Goal: Information Seeking & Learning: Understand process/instructions

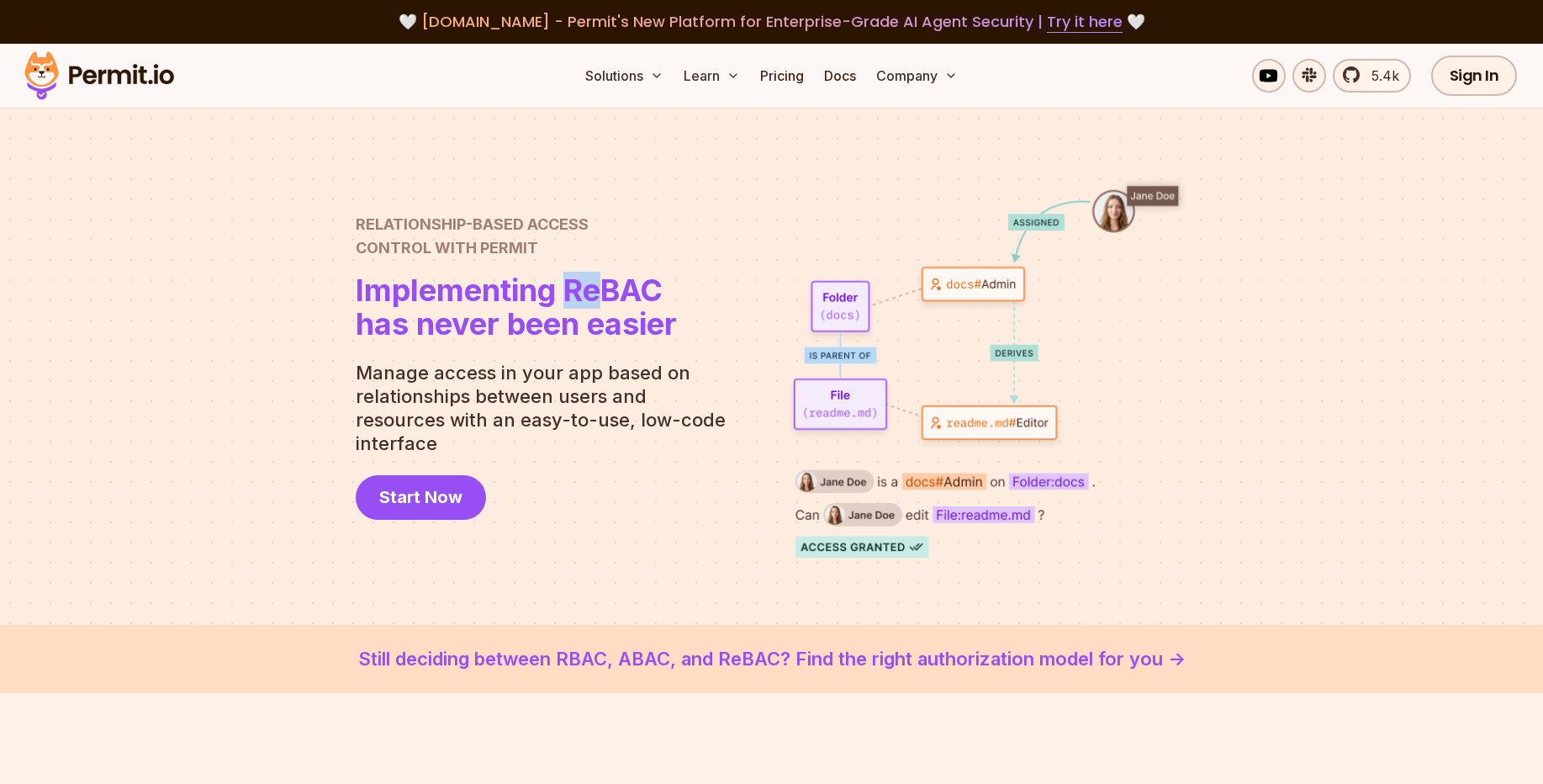
drag, startPoint x: 570, startPoint y: 304, endPoint x: 603, endPoint y: 304, distance: 33.0
click at [603, 304] on span "Implementing ReBAC" at bounding box center [517, 290] width 321 height 34
drag, startPoint x: 654, startPoint y: 304, endPoint x: 604, endPoint y: 302, distance: 50.0
click at [604, 302] on span "Implementing ReBAC" at bounding box center [517, 290] width 321 height 34
drag, startPoint x: 565, startPoint y: 303, endPoint x: 610, endPoint y: 304, distance: 45.0
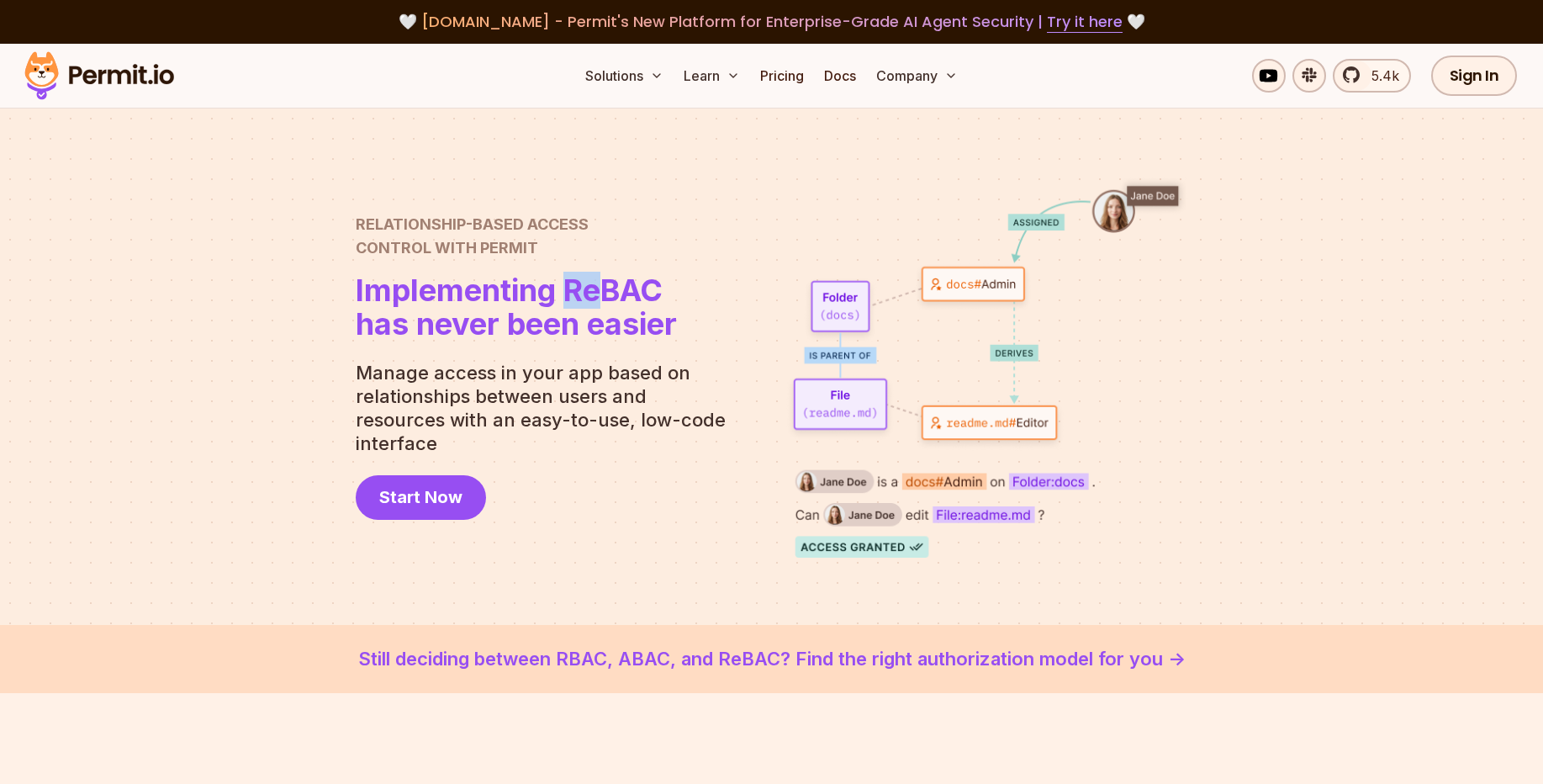
click at [610, 304] on span "Implementing ReBAC" at bounding box center [517, 290] width 321 height 34
click at [689, 302] on div "Relationship-Based Access Control with Permit Relationship Based Access Control…" at bounding box center [548, 366] width 384 height 306
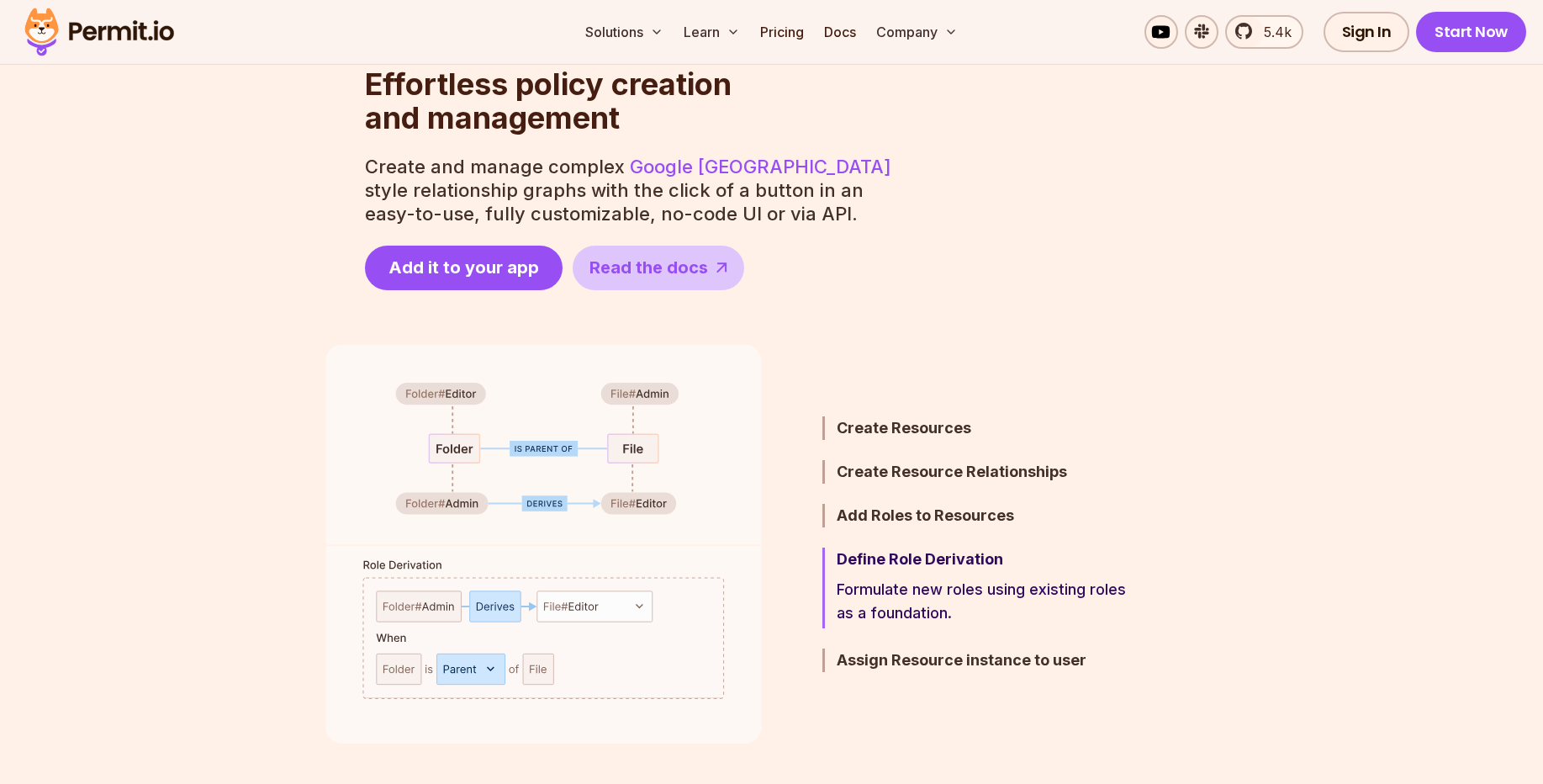
scroll to position [908, 0]
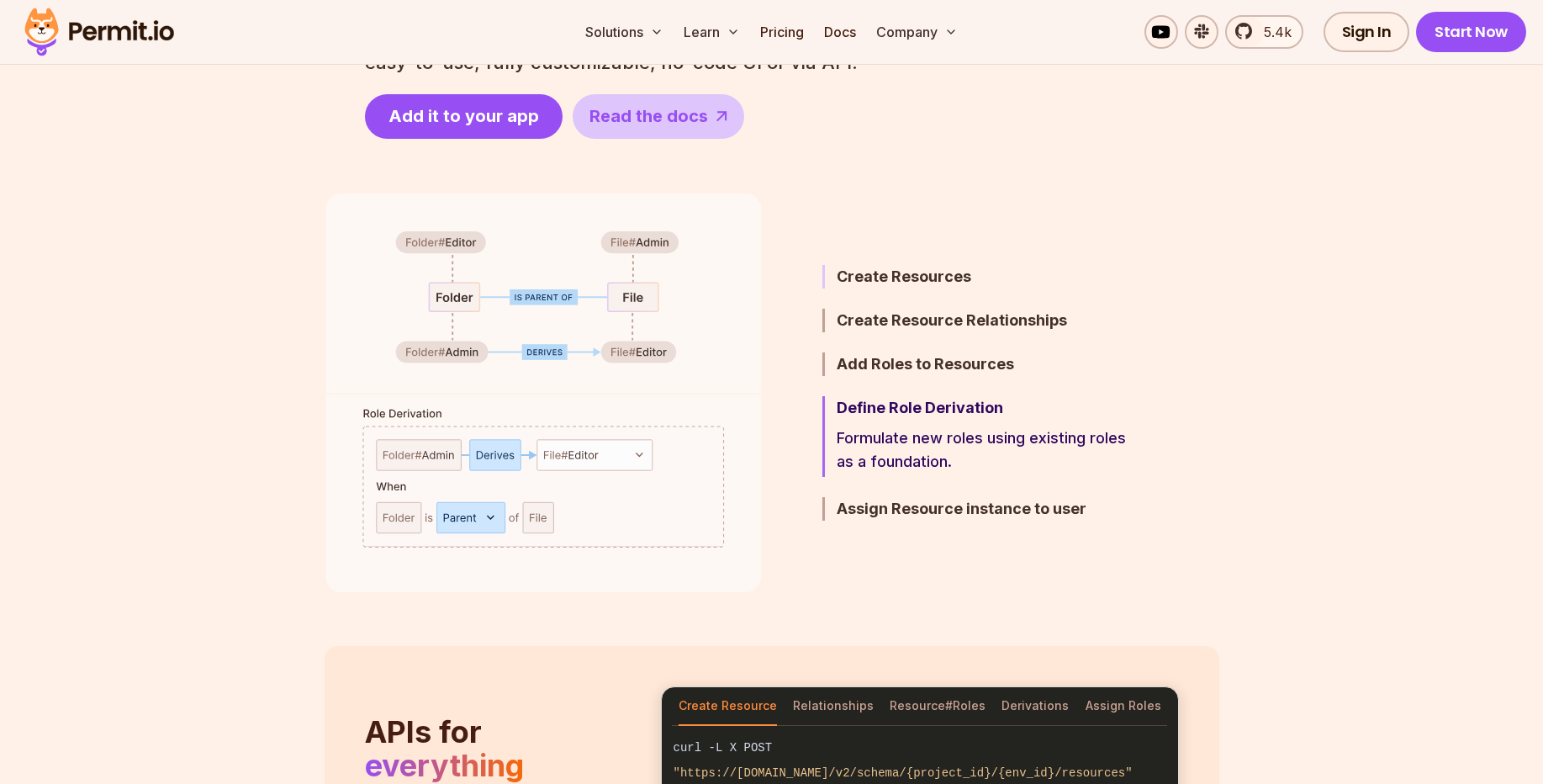
click at [893, 268] on h3 "Create Resources" at bounding box center [984, 276] width 293 height 23
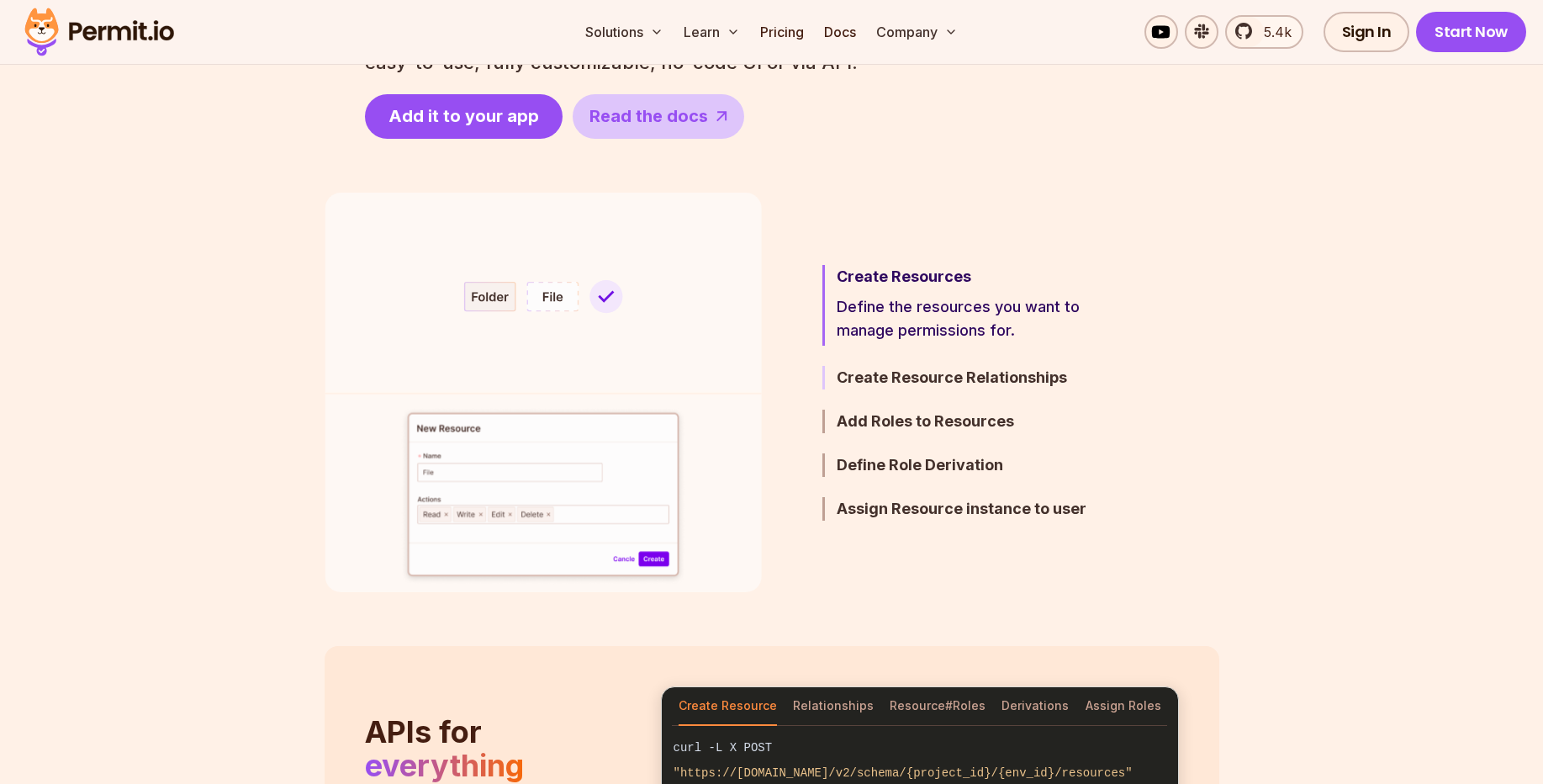
click at [913, 380] on h3 "Create Resource Relationships" at bounding box center [984, 377] width 293 height 23
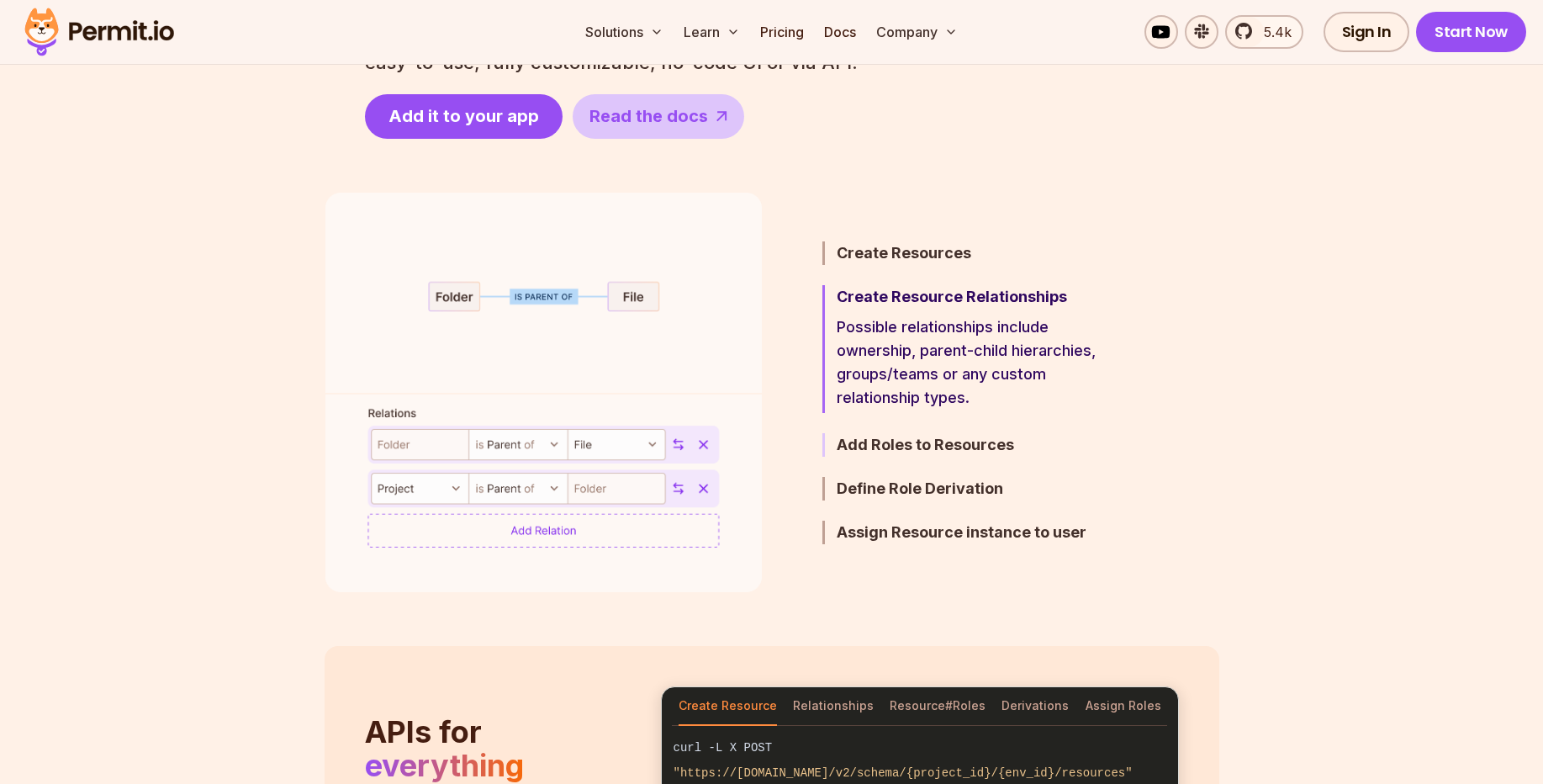
click at [911, 445] on h3 "Add Roles to Resources" at bounding box center [984, 445] width 293 height 23
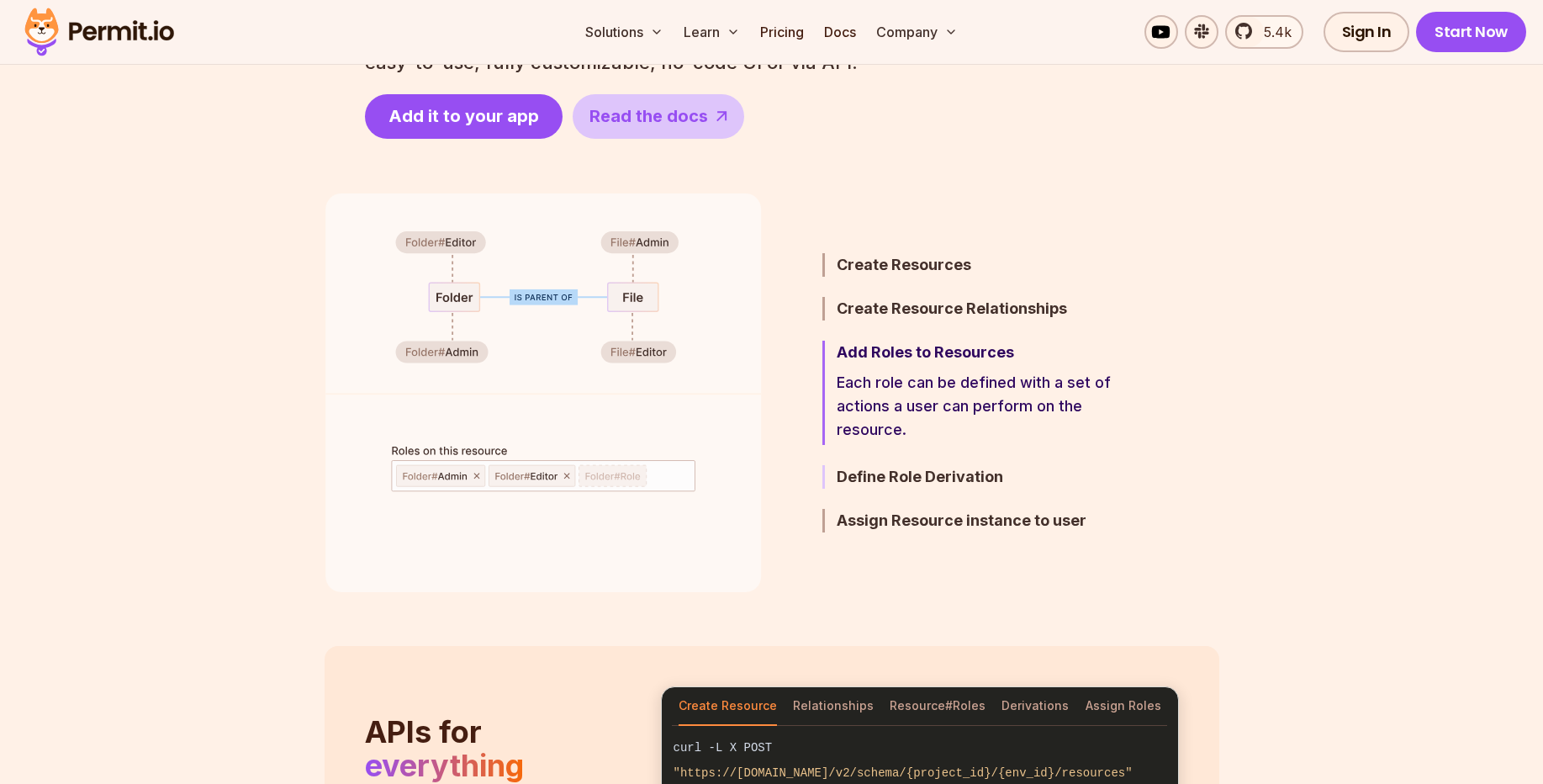
click at [910, 478] on h3 "Define Role Derivation" at bounding box center [984, 477] width 293 height 23
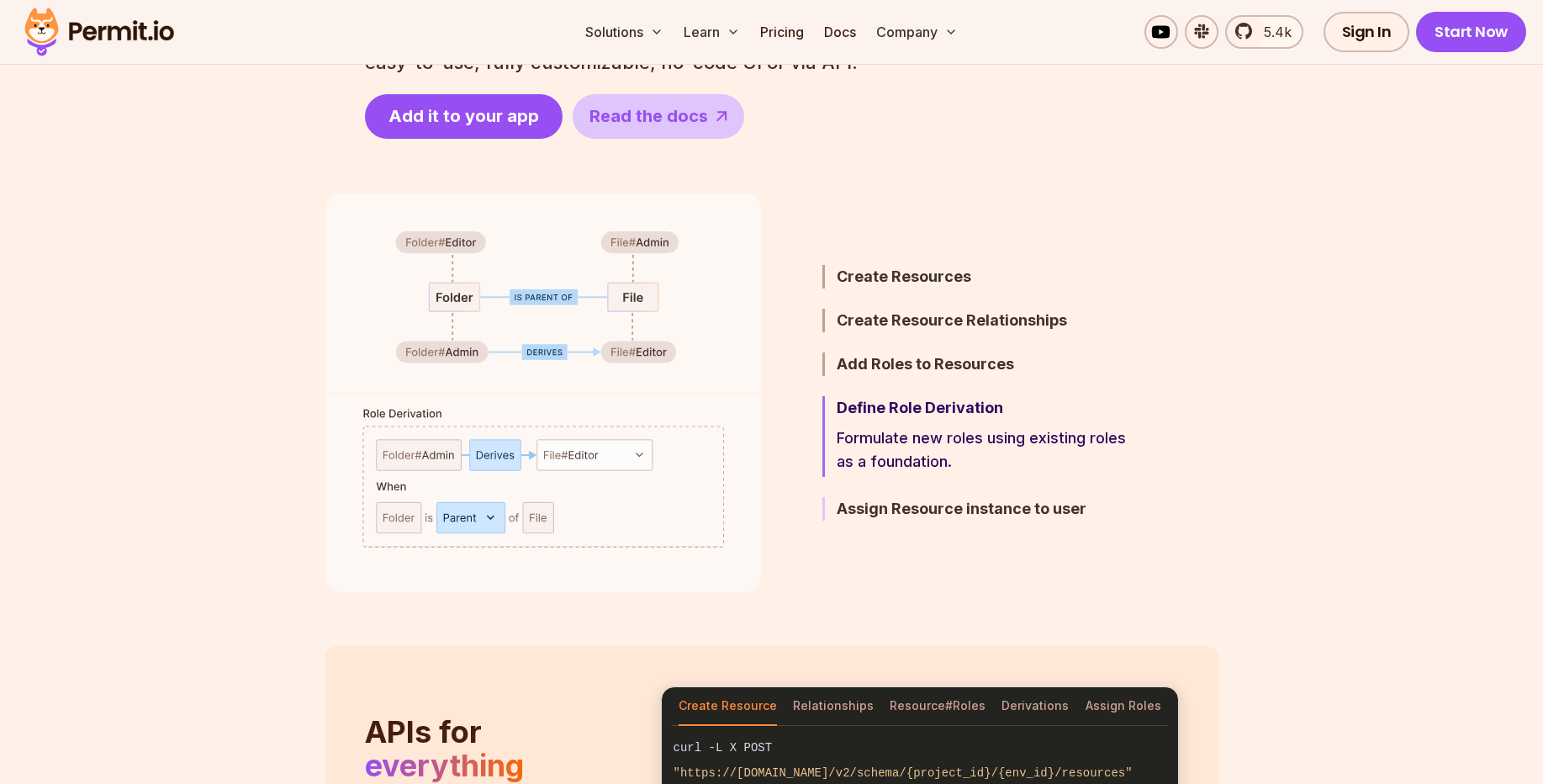
click at [912, 509] on h3 "Assign Resource instance to user" at bounding box center [984, 508] width 293 height 23
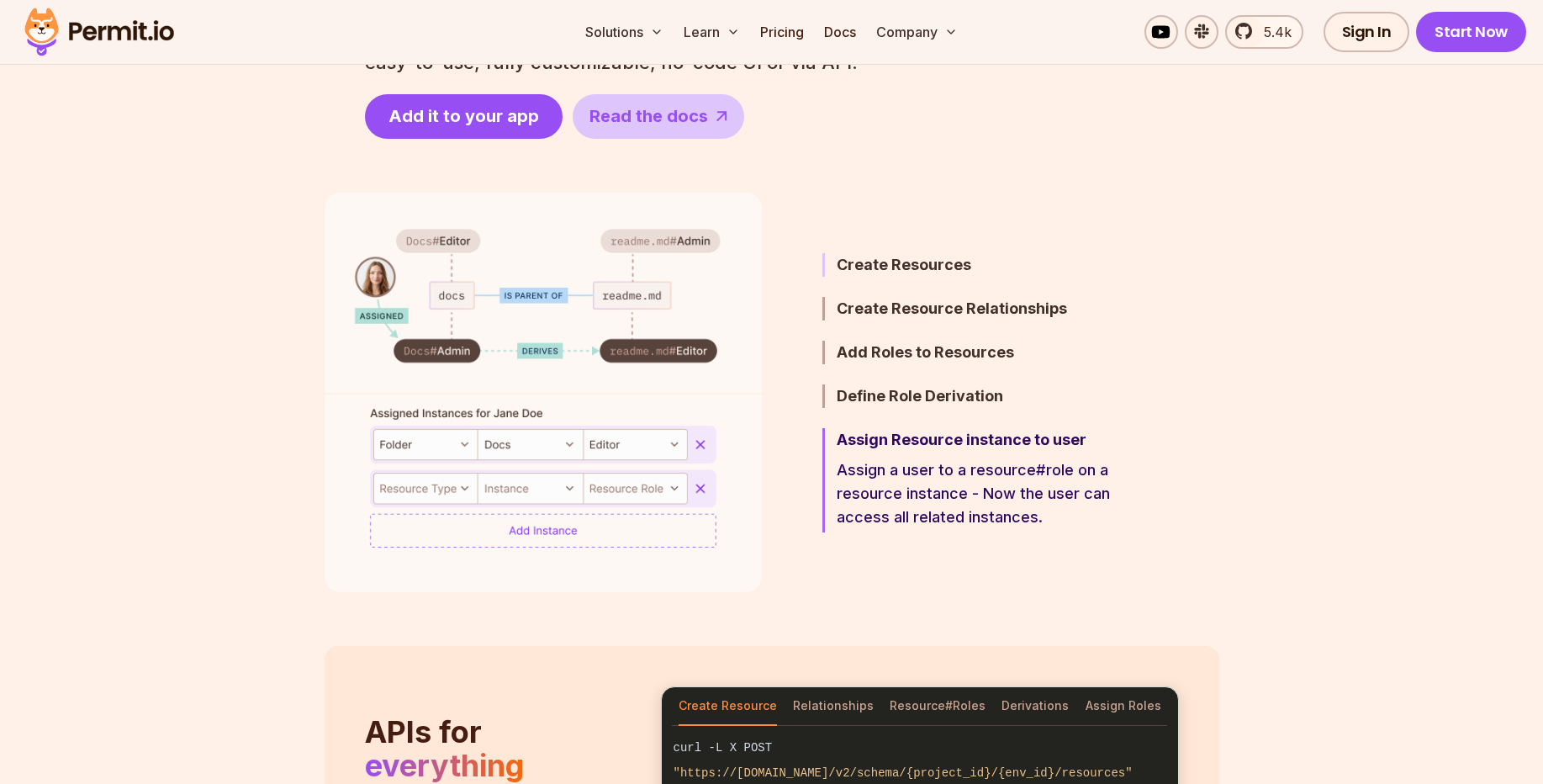
click at [935, 263] on h3 "Create Resources" at bounding box center [984, 265] width 293 height 23
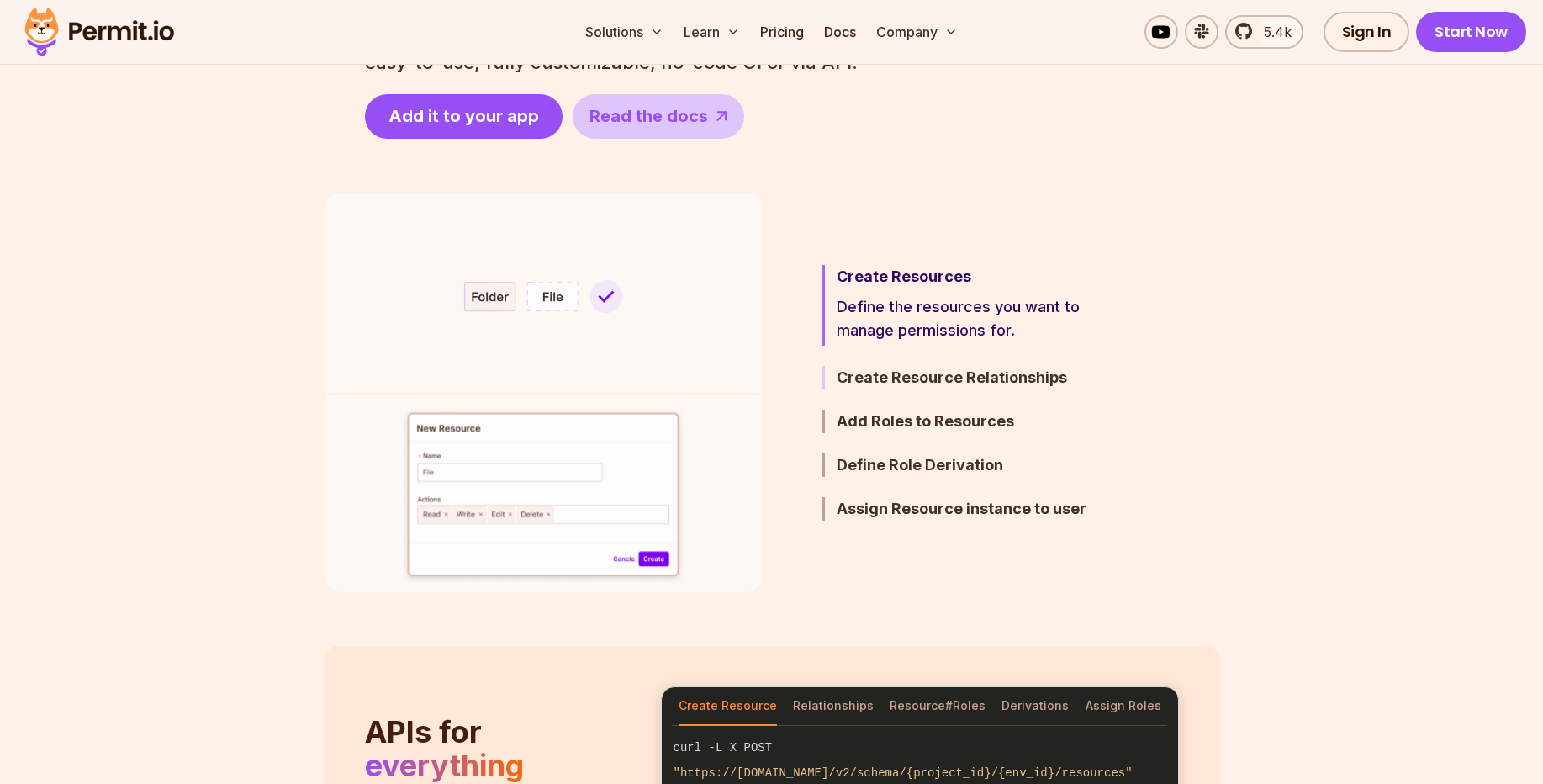
click at [920, 376] on h3 "Create Resource Relationships" at bounding box center [984, 377] width 293 height 23
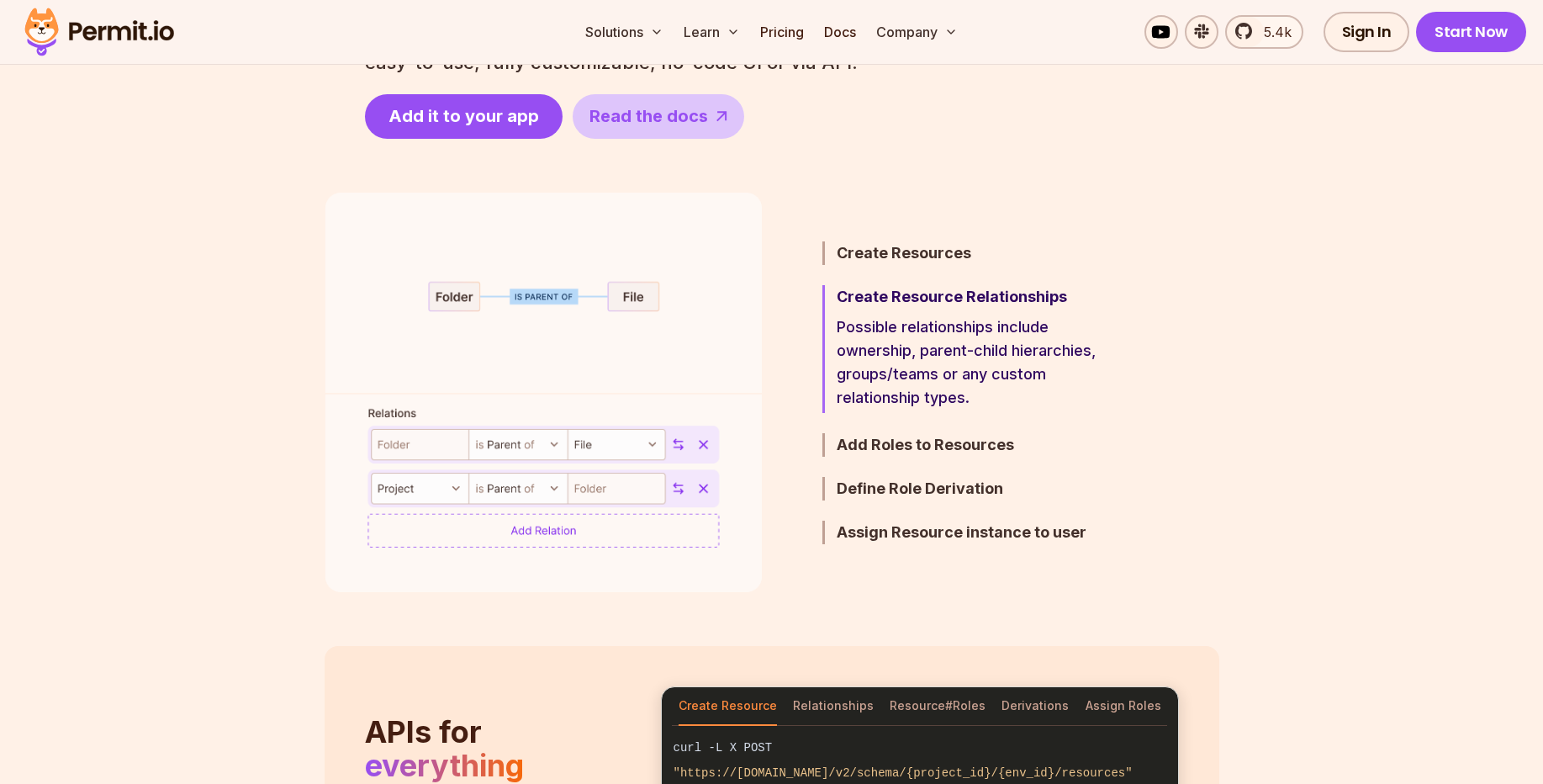
click at [902, 446] on h3 "Add Roles to Resources" at bounding box center [984, 445] width 293 height 23
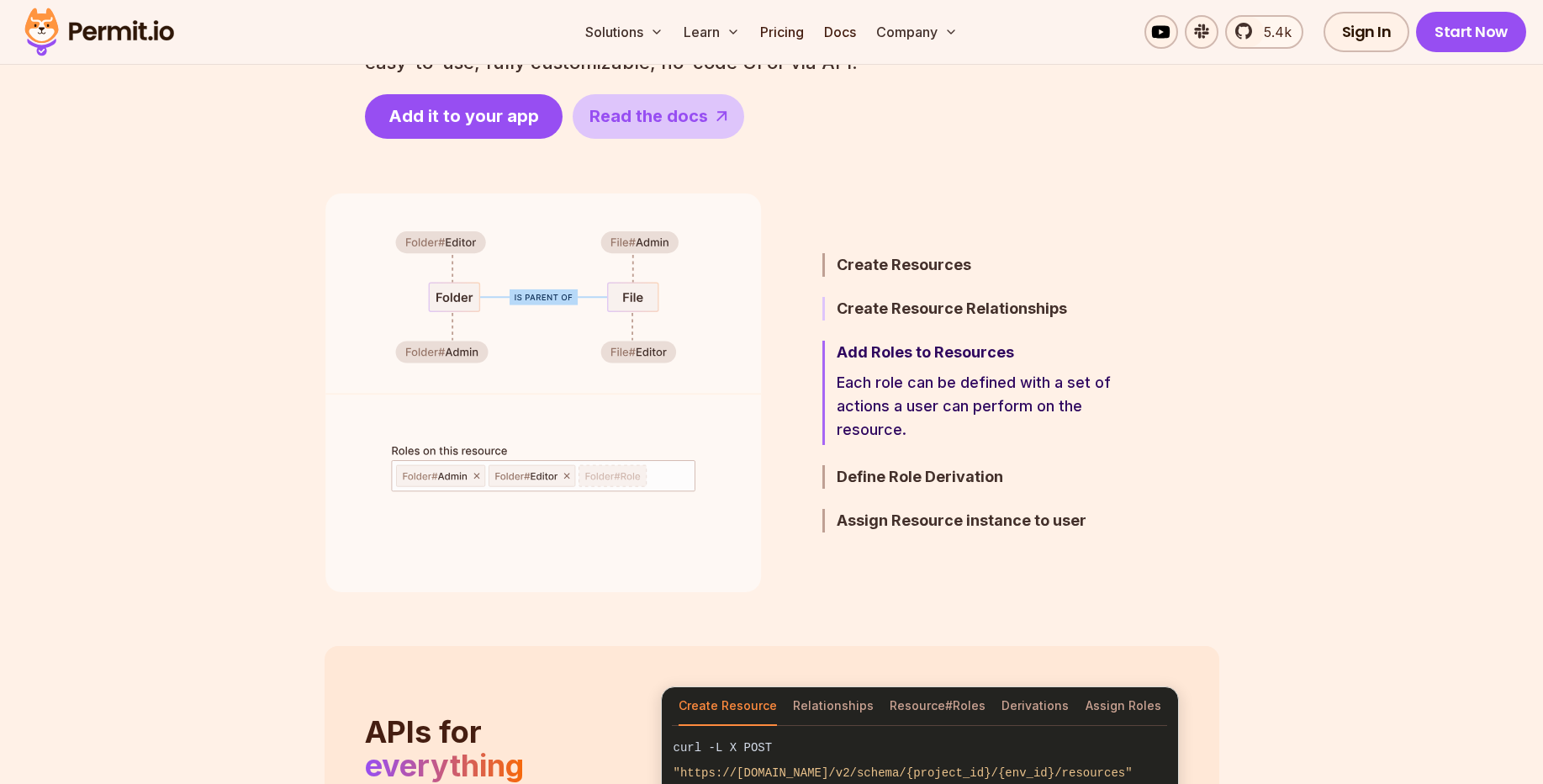
click at [937, 308] on h3 "Create Resource Relationships" at bounding box center [984, 308] width 293 height 23
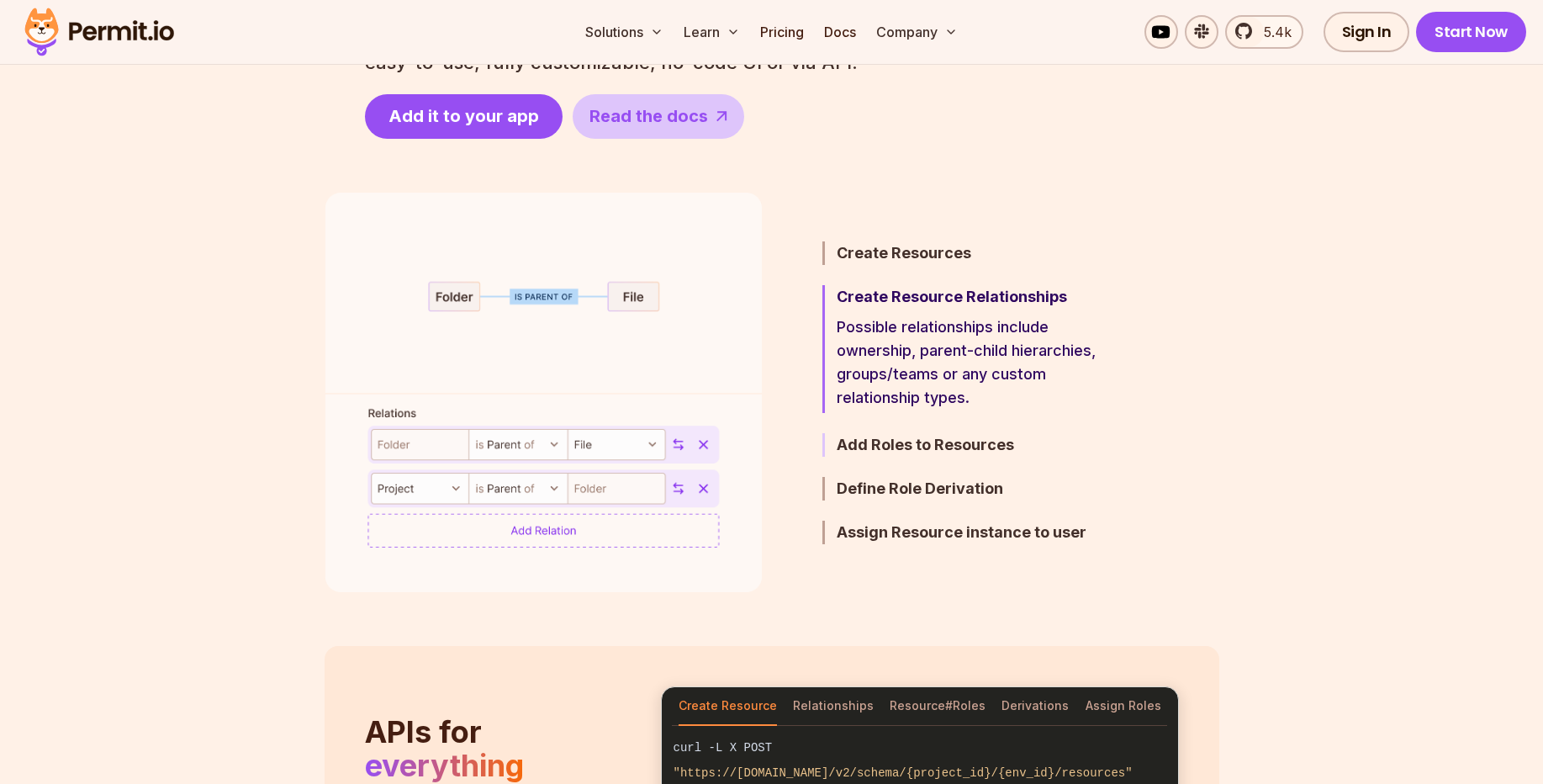
click at [907, 445] on h3 "Add Roles to Resources" at bounding box center [984, 445] width 293 height 23
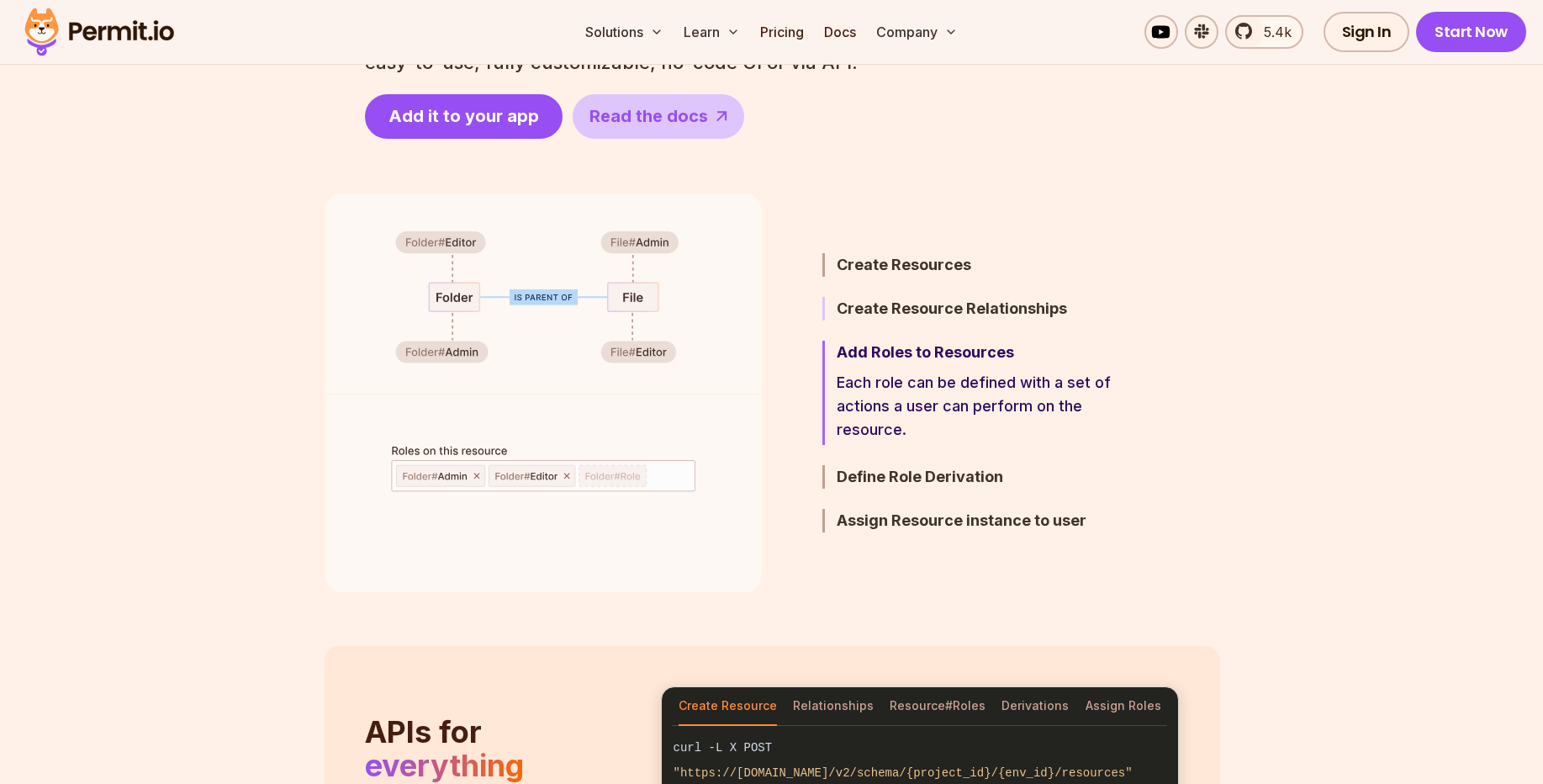
click at [959, 311] on h3 "Create Resource Relationships" at bounding box center [984, 308] width 293 height 23
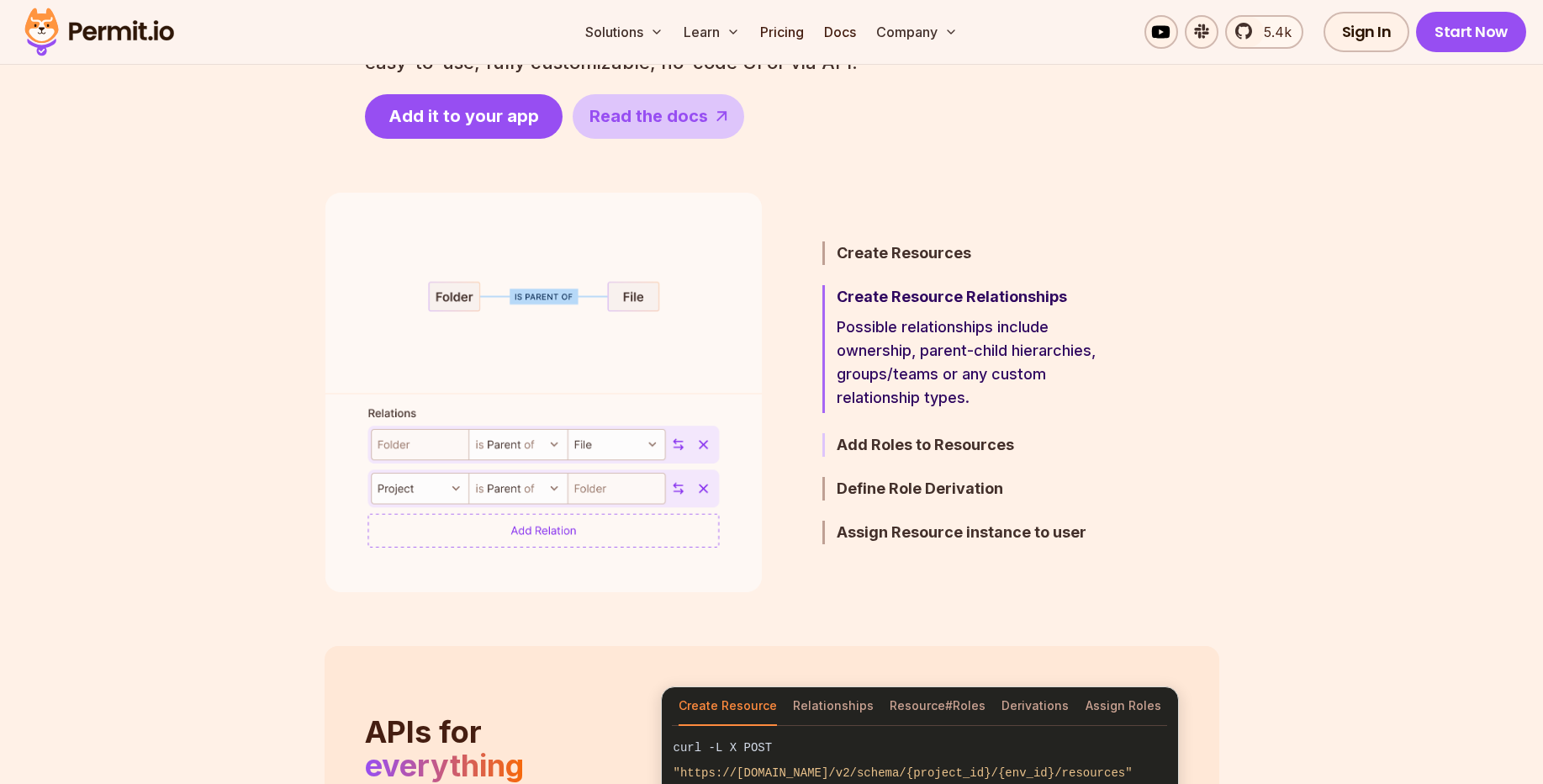
click at [899, 446] on h3 "Add Roles to Resources" at bounding box center [984, 445] width 293 height 23
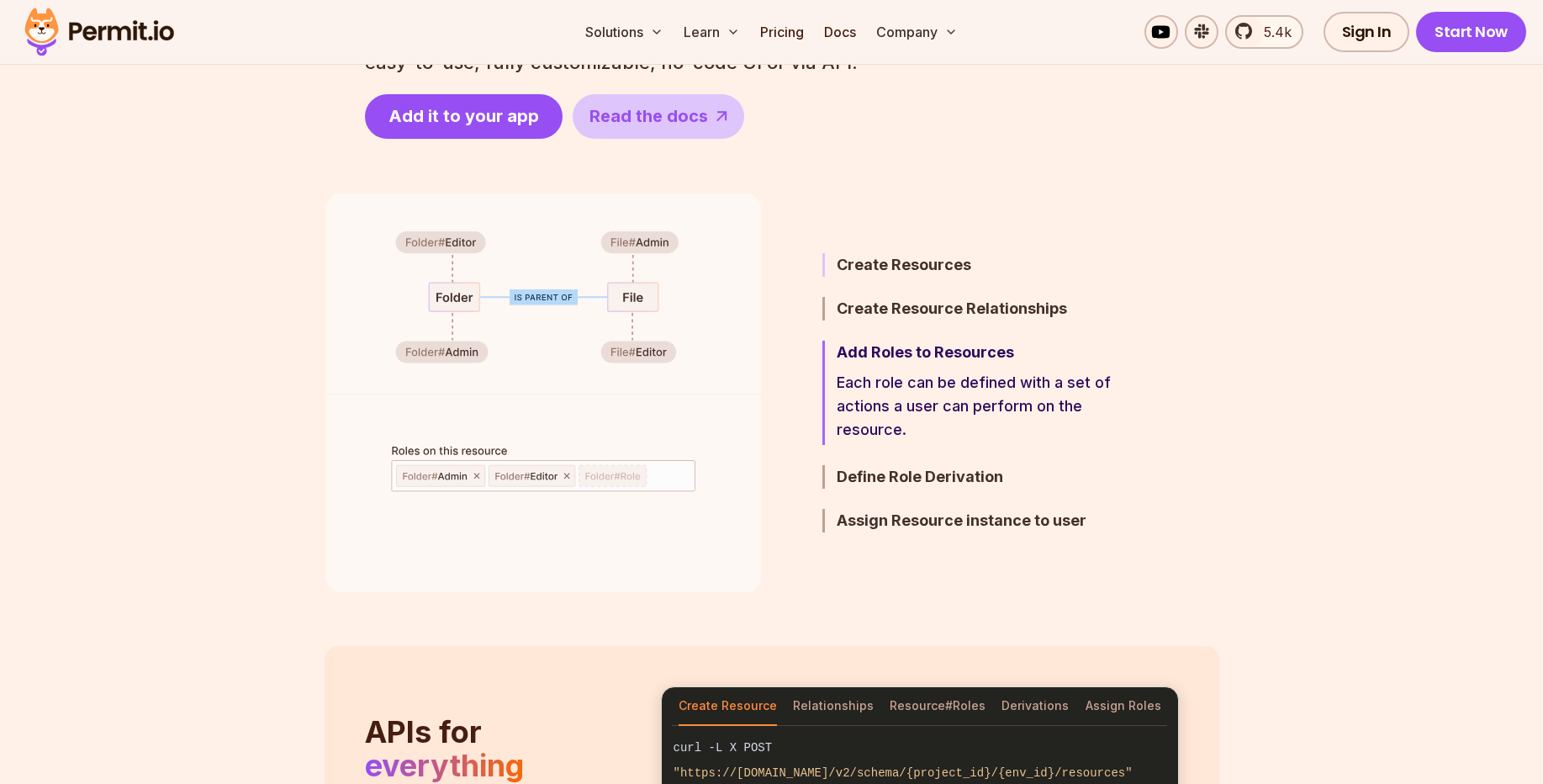
click at [920, 266] on h3 "Create Resources" at bounding box center [984, 265] width 293 height 23
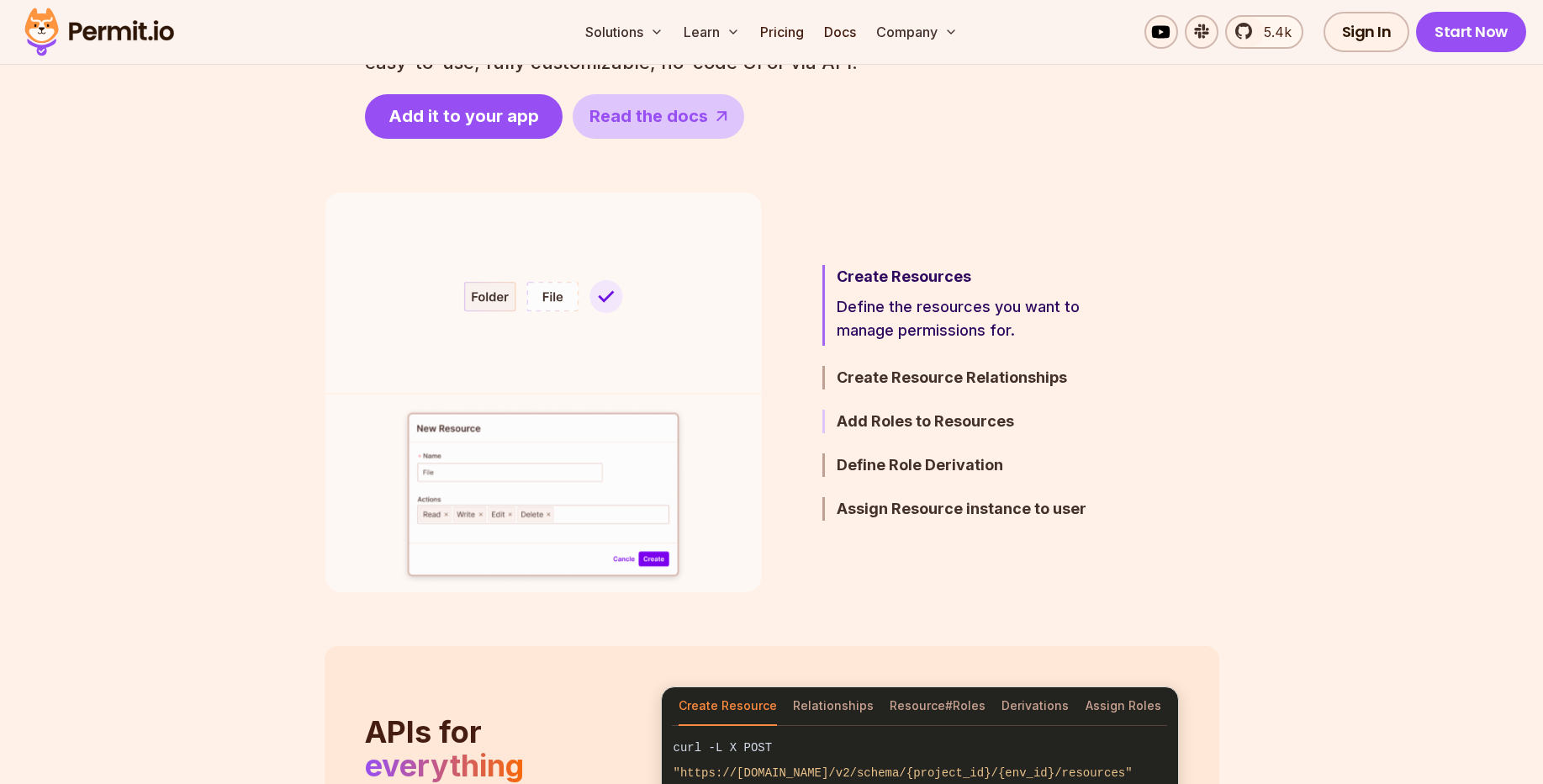
click at [925, 412] on h3 "Add Roles to Resources" at bounding box center [984, 421] width 293 height 23
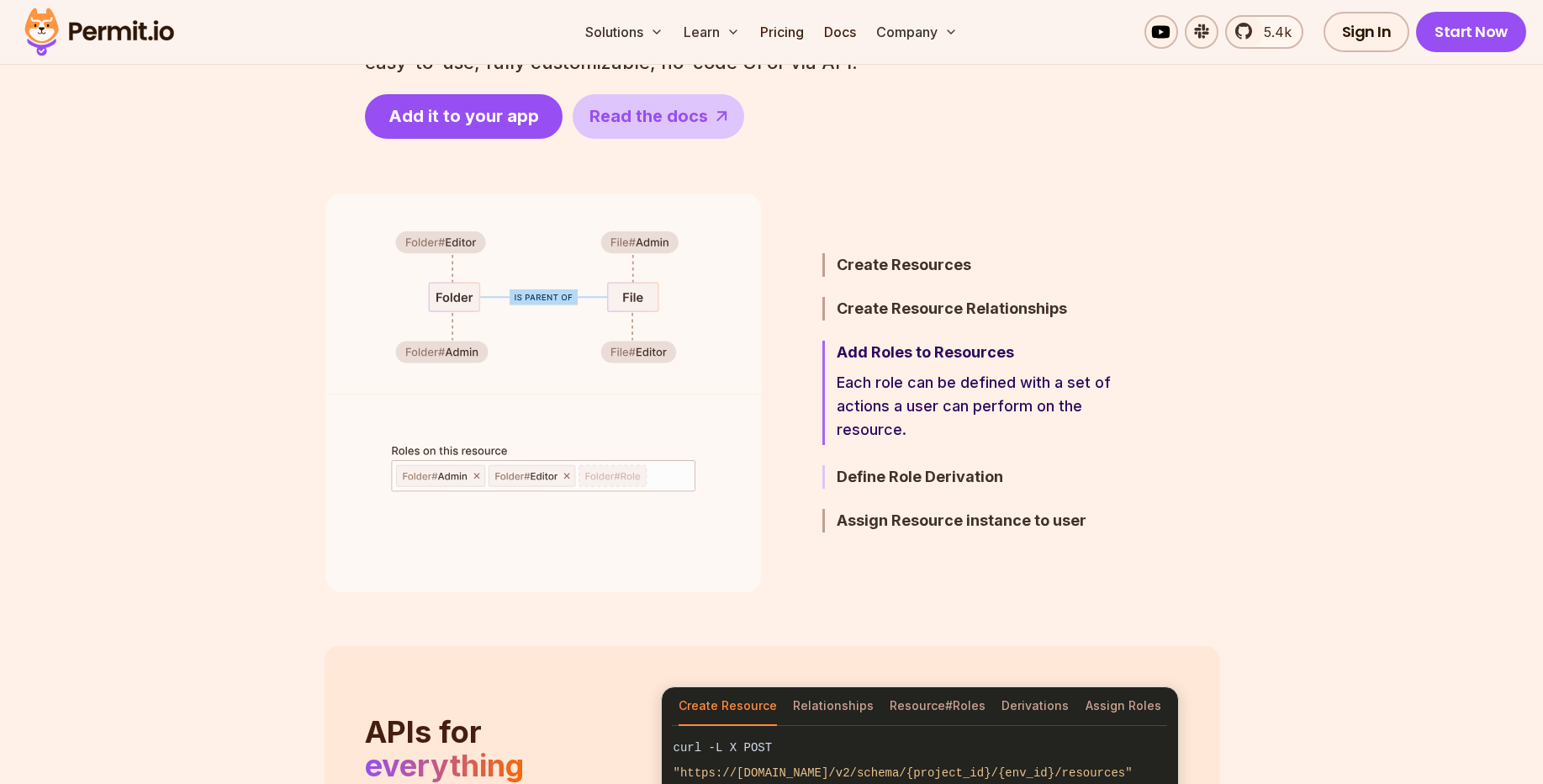
click at [901, 481] on h3 "Define Role Derivation" at bounding box center [984, 477] width 293 height 23
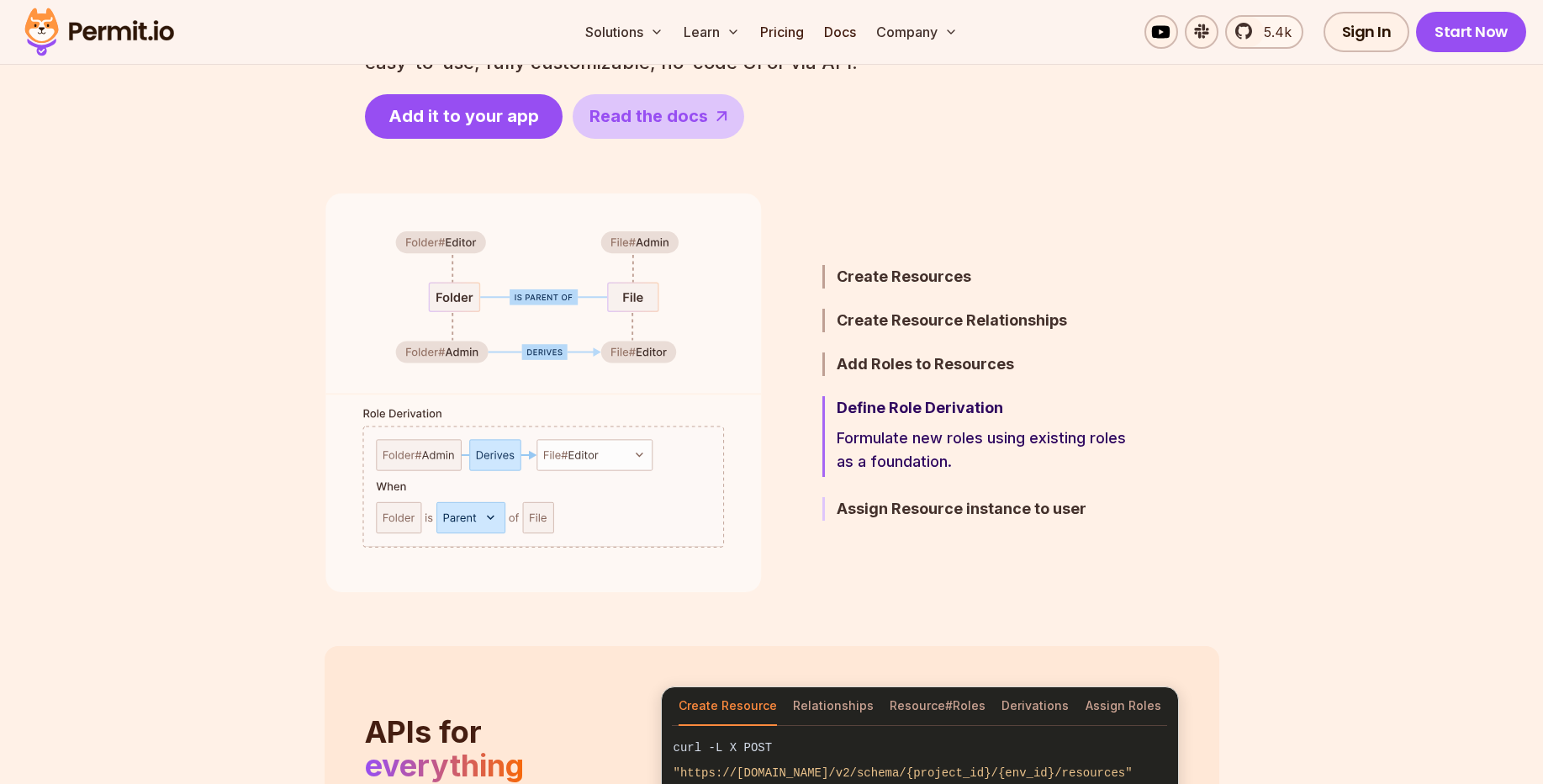
click at [912, 512] on h3 "Assign Resource instance to user" at bounding box center [984, 508] width 293 height 23
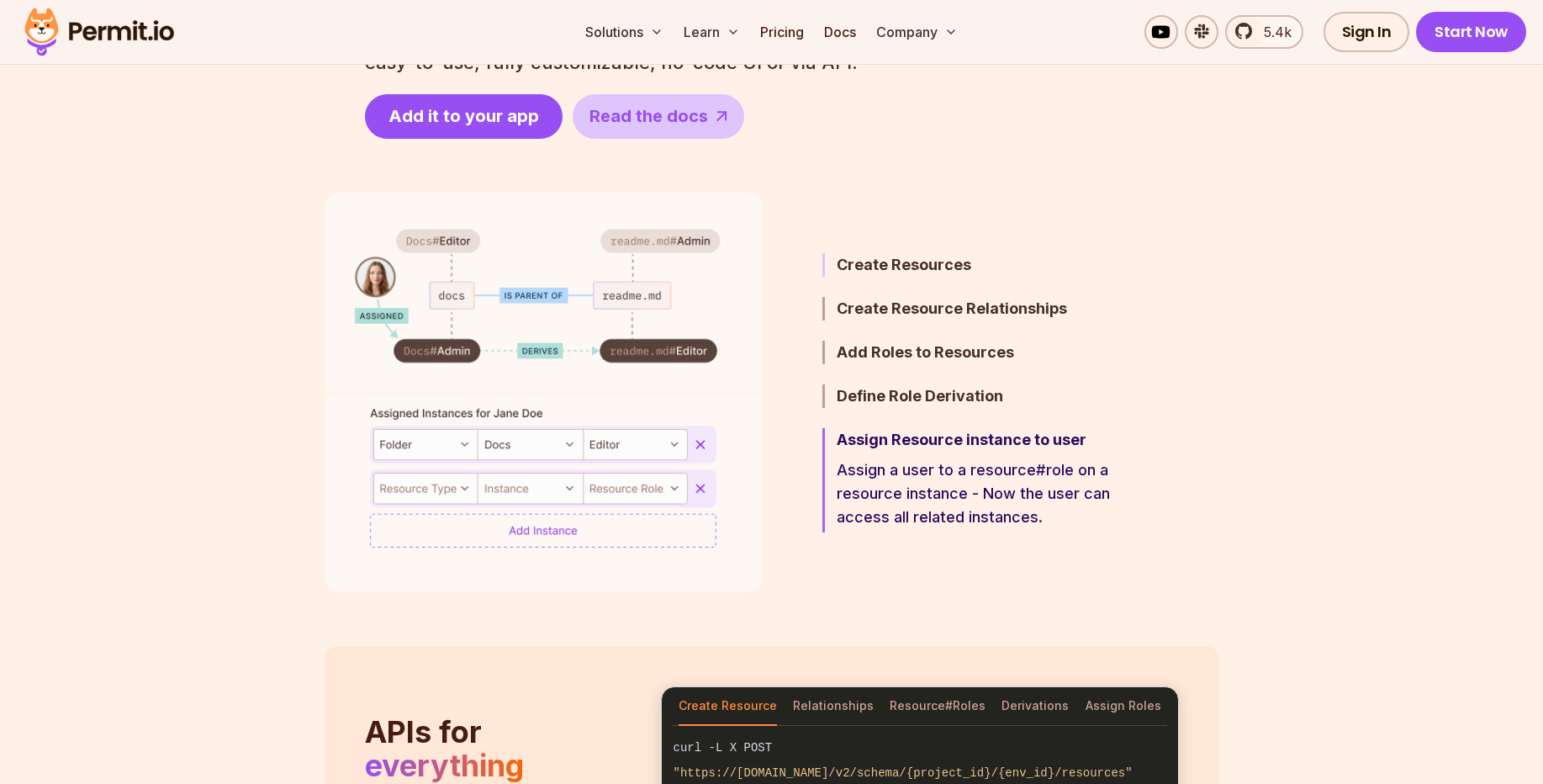
drag, startPoint x: 933, startPoint y: 262, endPoint x: 931, endPoint y: 273, distance: 11.2
click at [933, 263] on h3 "Create Resources" at bounding box center [984, 265] width 293 height 23
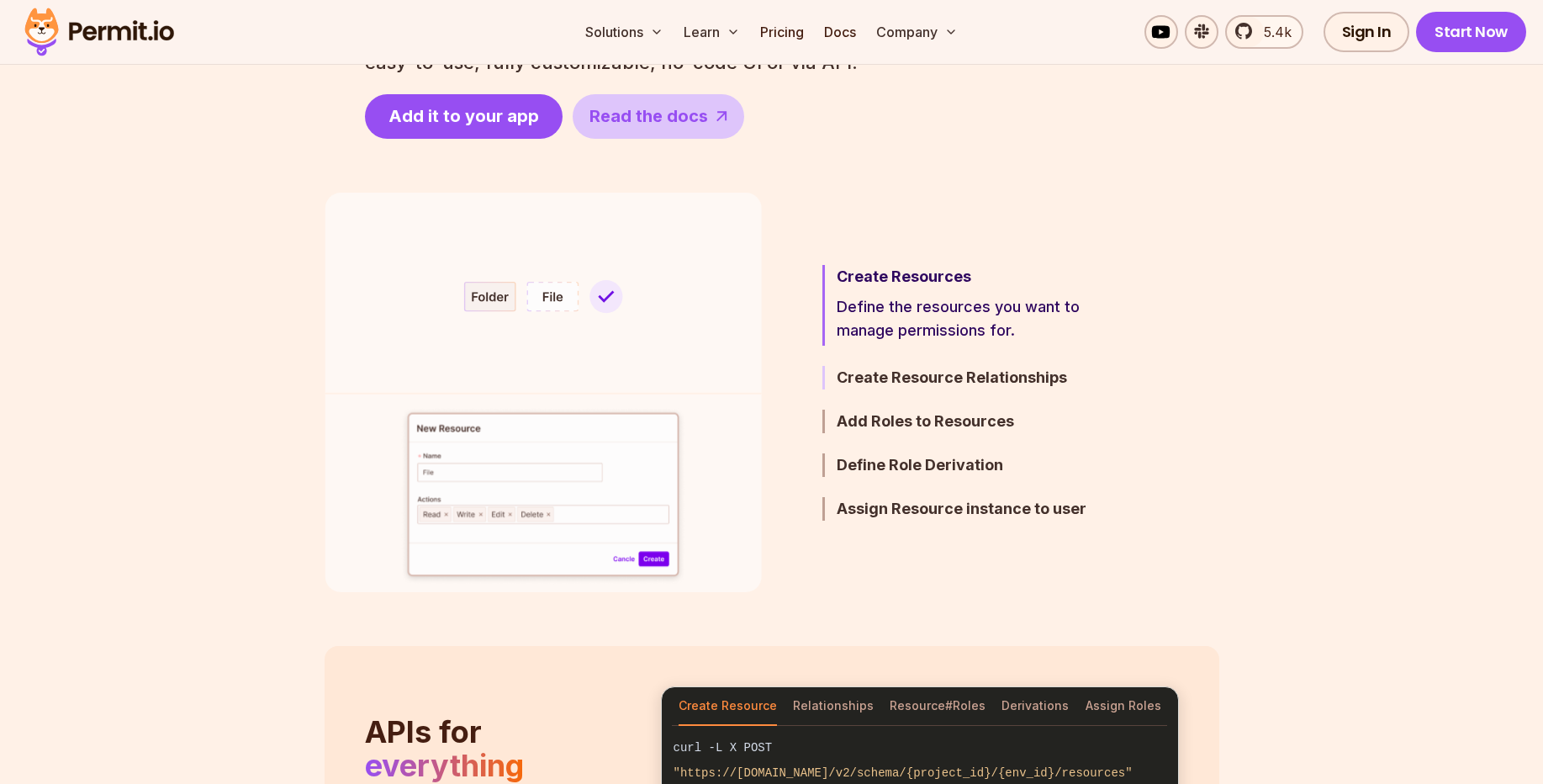
click at [912, 385] on h3 "Create Resource Relationships" at bounding box center [984, 377] width 293 height 23
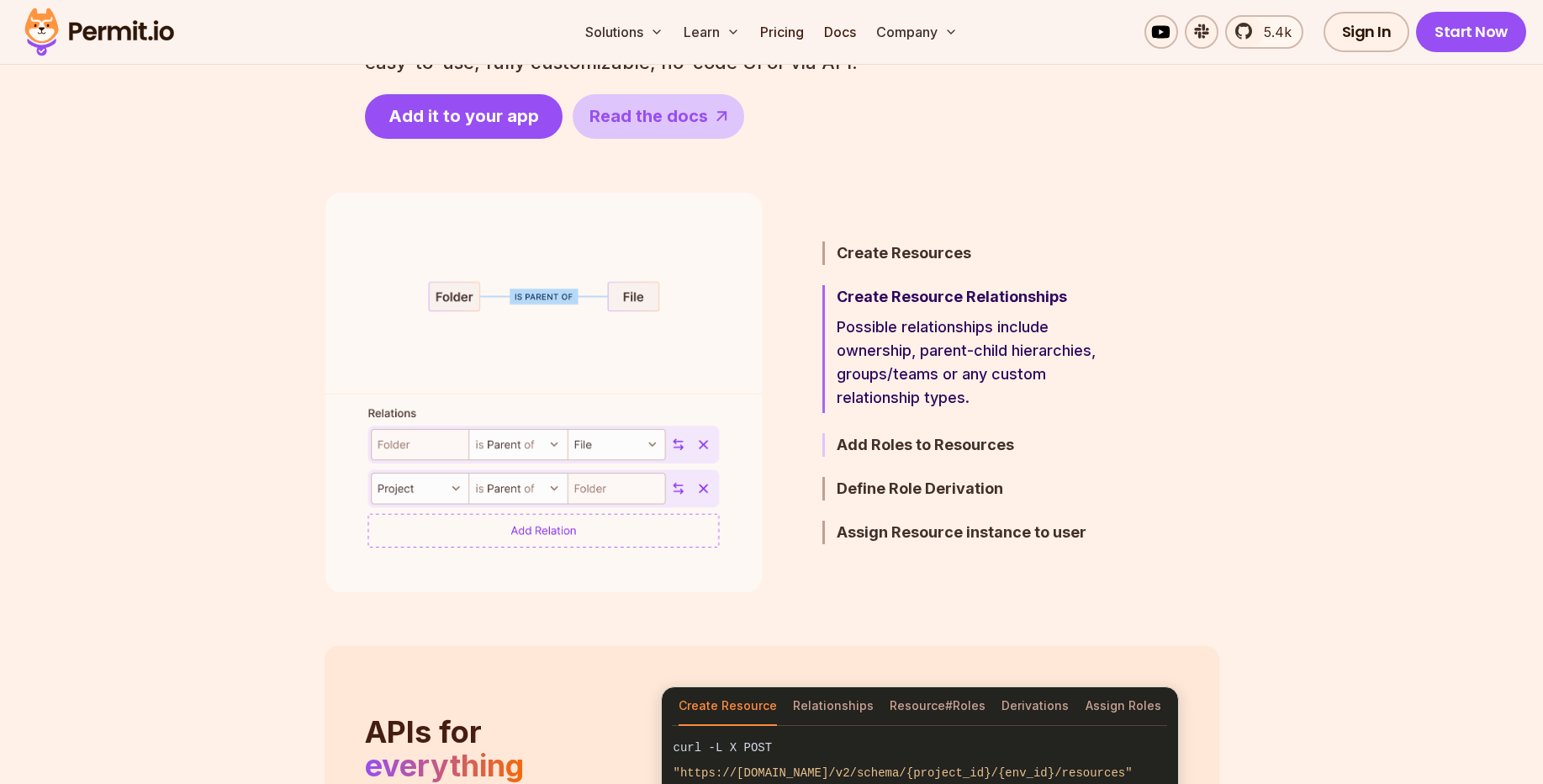
click at [913, 441] on h3 "Add Roles to Resources" at bounding box center [984, 445] width 293 height 23
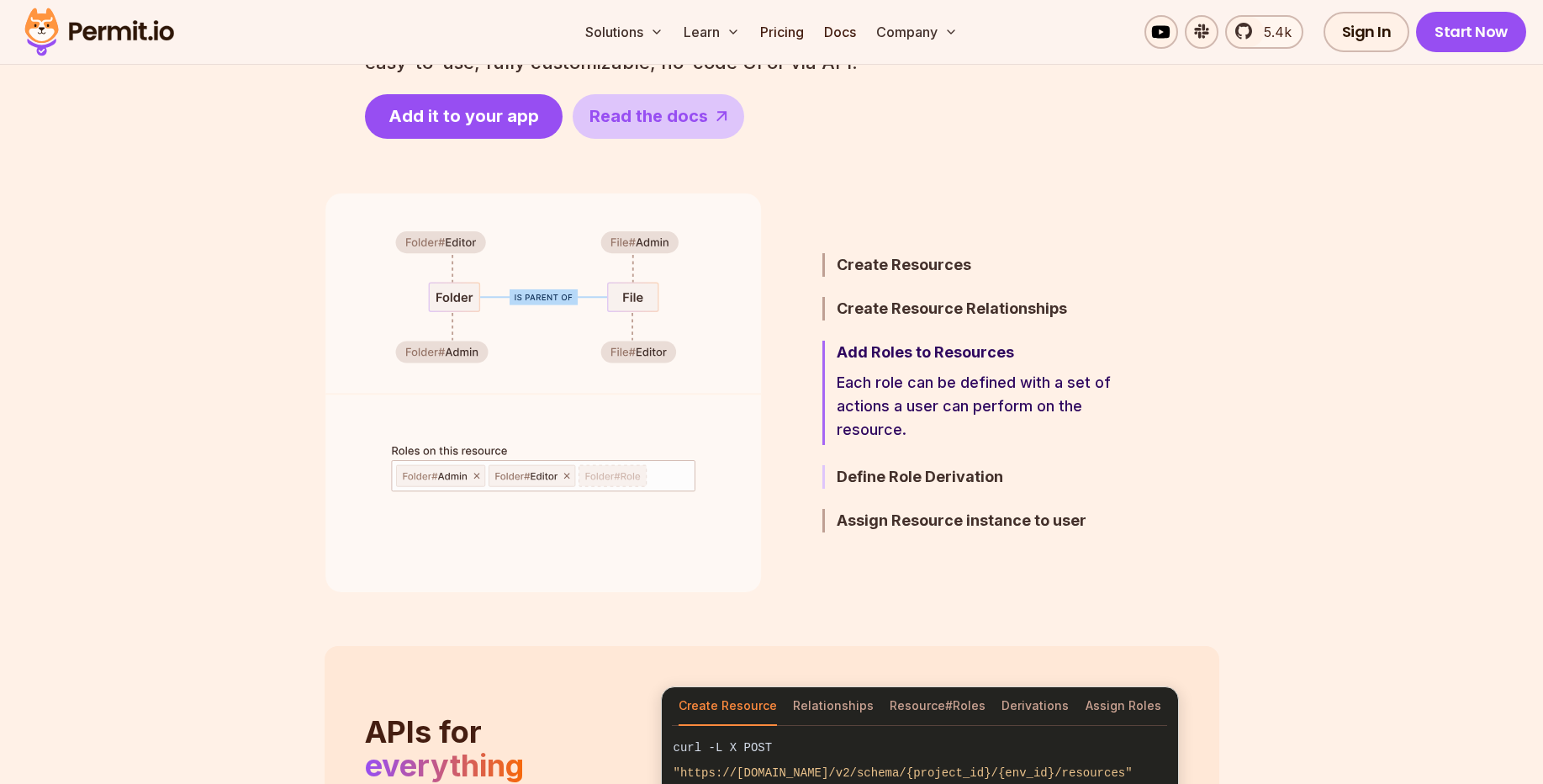
click at [919, 479] on h3 "Define Role Derivation" at bounding box center [984, 477] width 293 height 23
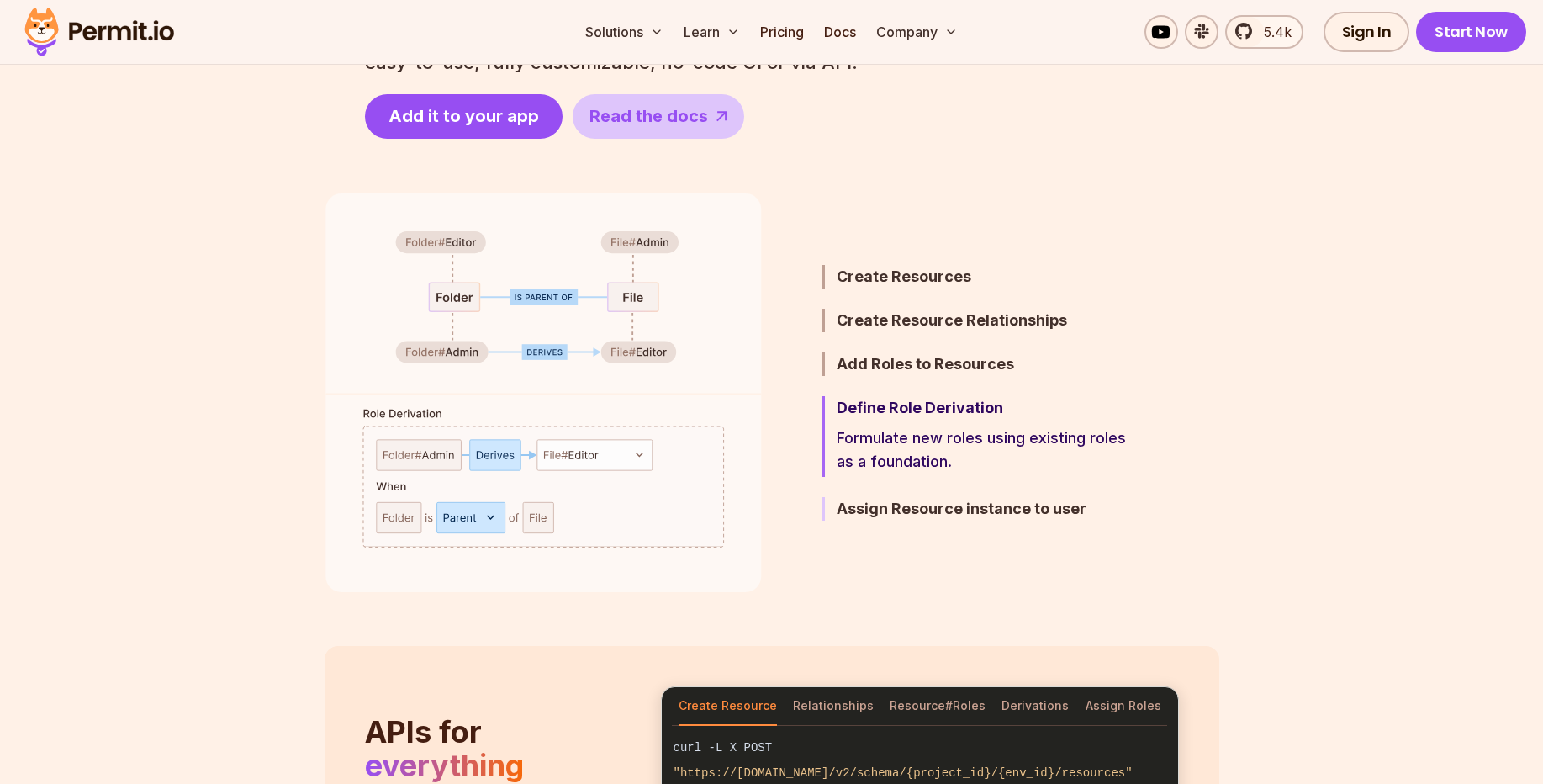
click at [933, 508] on h3 "Assign Resource instance to user" at bounding box center [984, 508] width 293 height 23
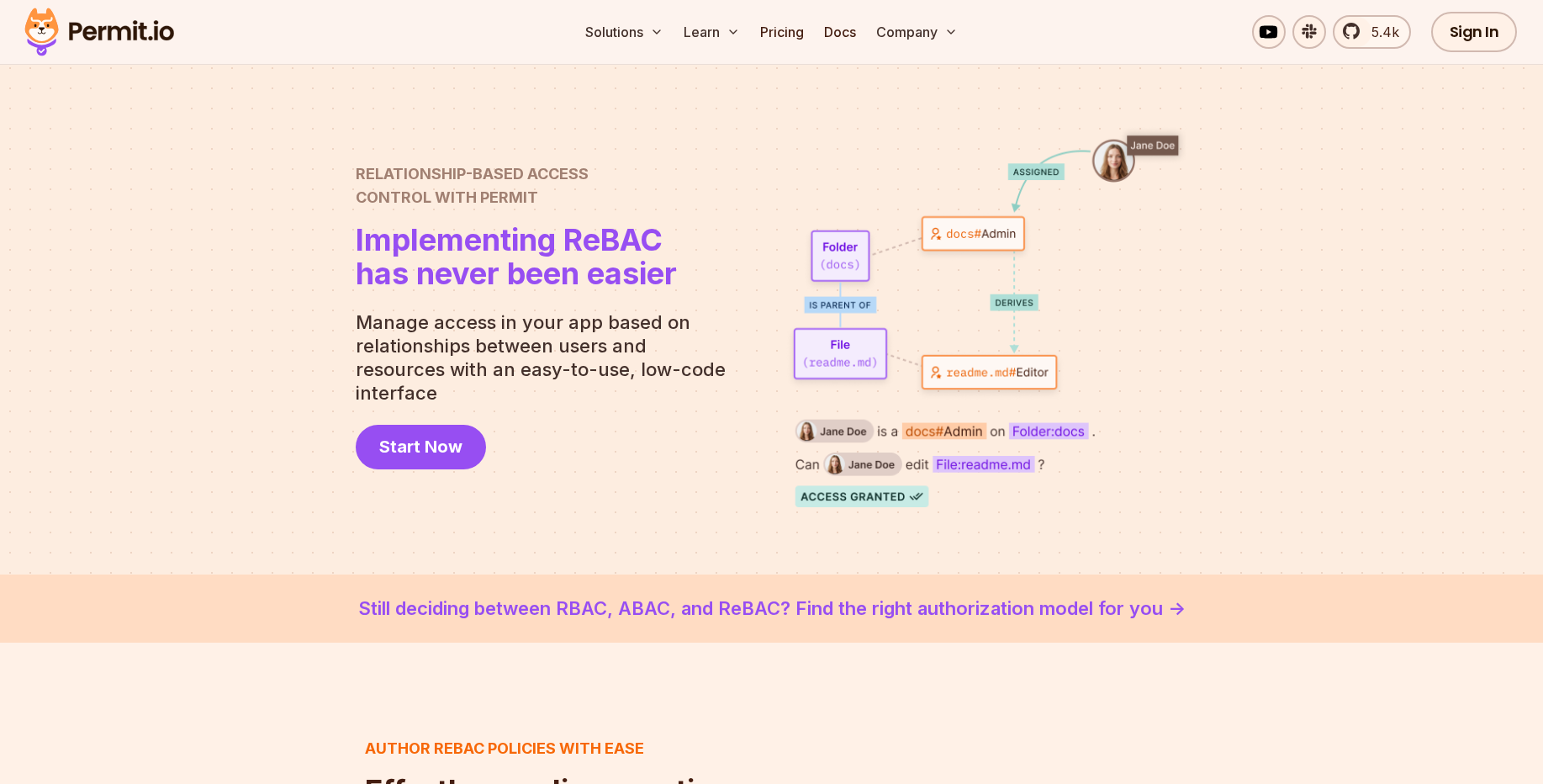
scroll to position [0, 0]
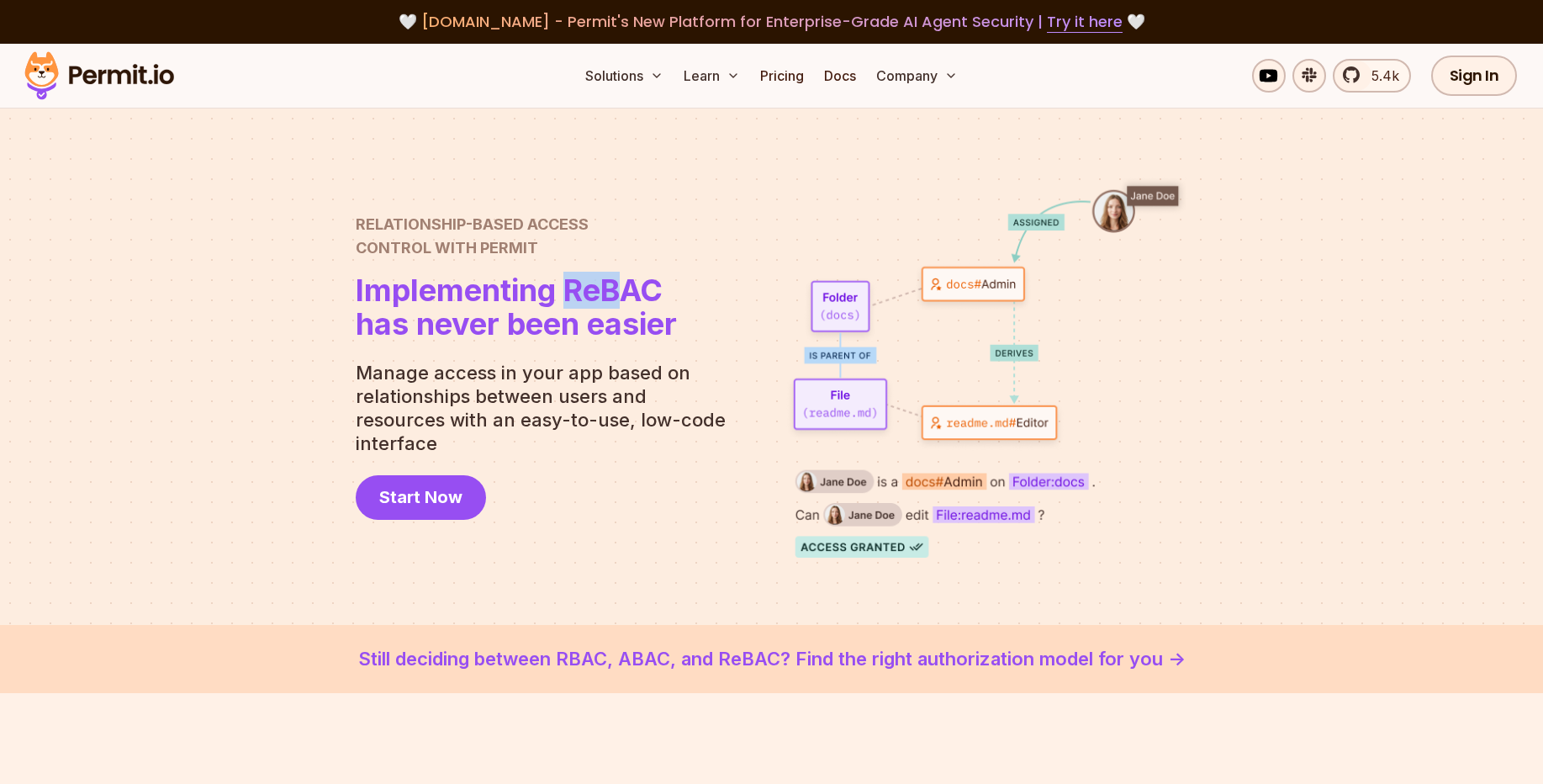
drag, startPoint x: 569, startPoint y: 300, endPoint x: 623, endPoint y: 298, distance: 54.0
click at [623, 298] on span "Implementing ReBAC" at bounding box center [517, 290] width 321 height 34
click at [781, 290] on div "Relationship-Based Access Control with Permit Relationship Based Access Control…" at bounding box center [772, 366] width 833 height 382
